Goal: Find contact information

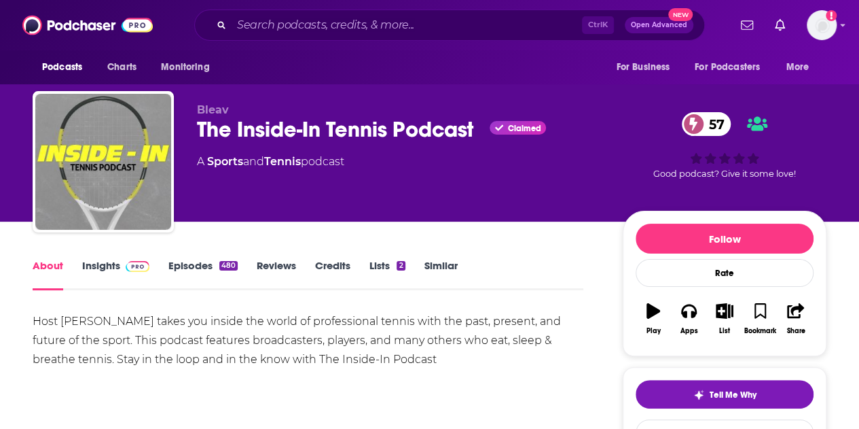
click at [109, 265] on link "Insights" at bounding box center [115, 274] width 67 height 31
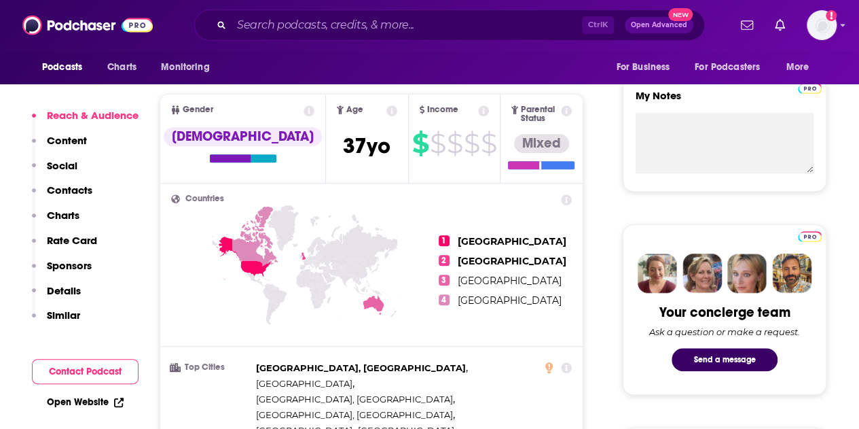
scroll to position [478, 0]
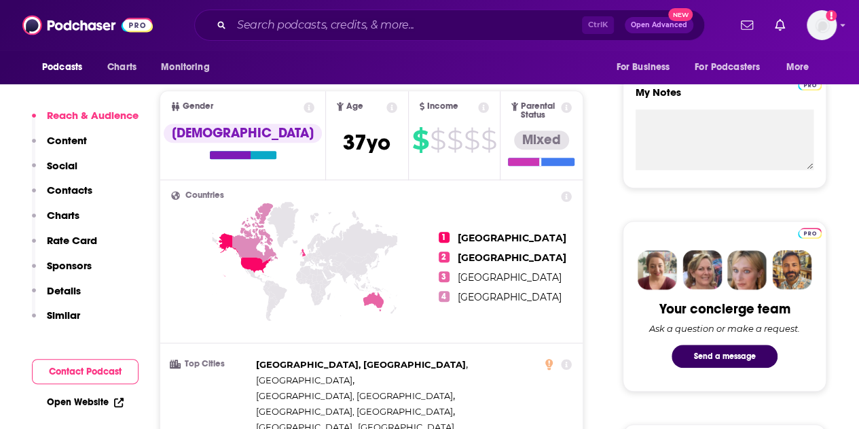
click at [65, 188] on p "Contacts" at bounding box center [70, 189] width 46 height 13
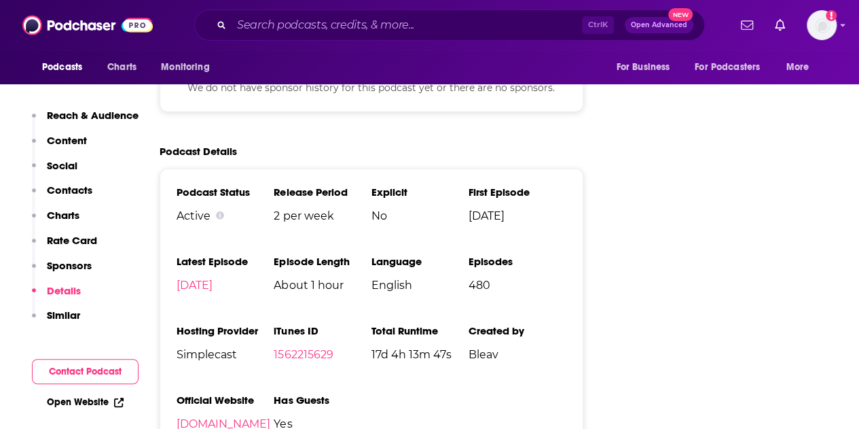
scroll to position [1995, 0]
click at [197, 418] on link "[DOMAIN_NAME]" at bounding box center [224, 424] width 94 height 13
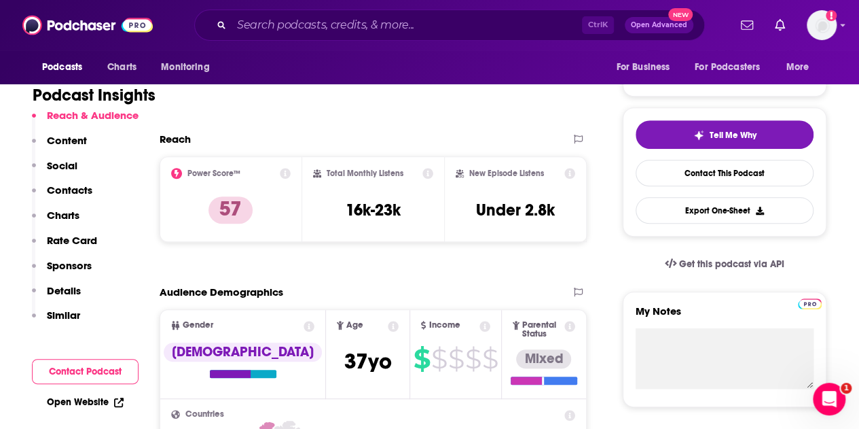
scroll to position [260, 0]
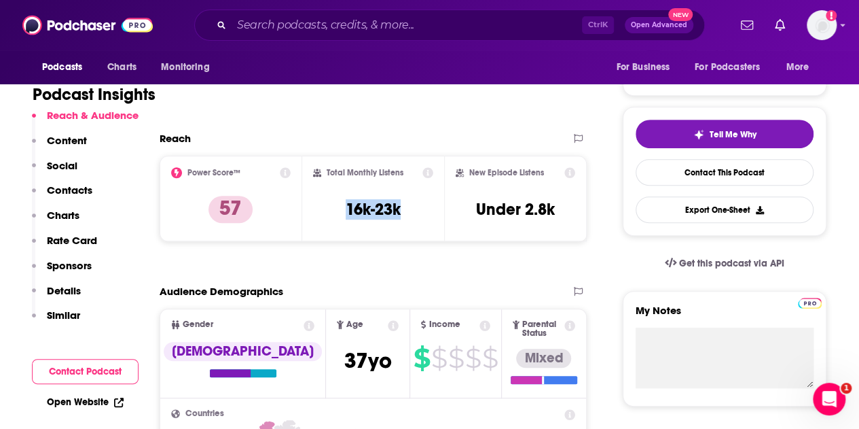
drag, startPoint x: 336, startPoint y: 201, endPoint x: 410, endPoint y: 207, distance: 75.0
click at [410, 207] on div "Total Monthly Listens 16k-23k" at bounding box center [373, 198] width 121 height 62
